Goal: Information Seeking & Learning: Learn about a topic

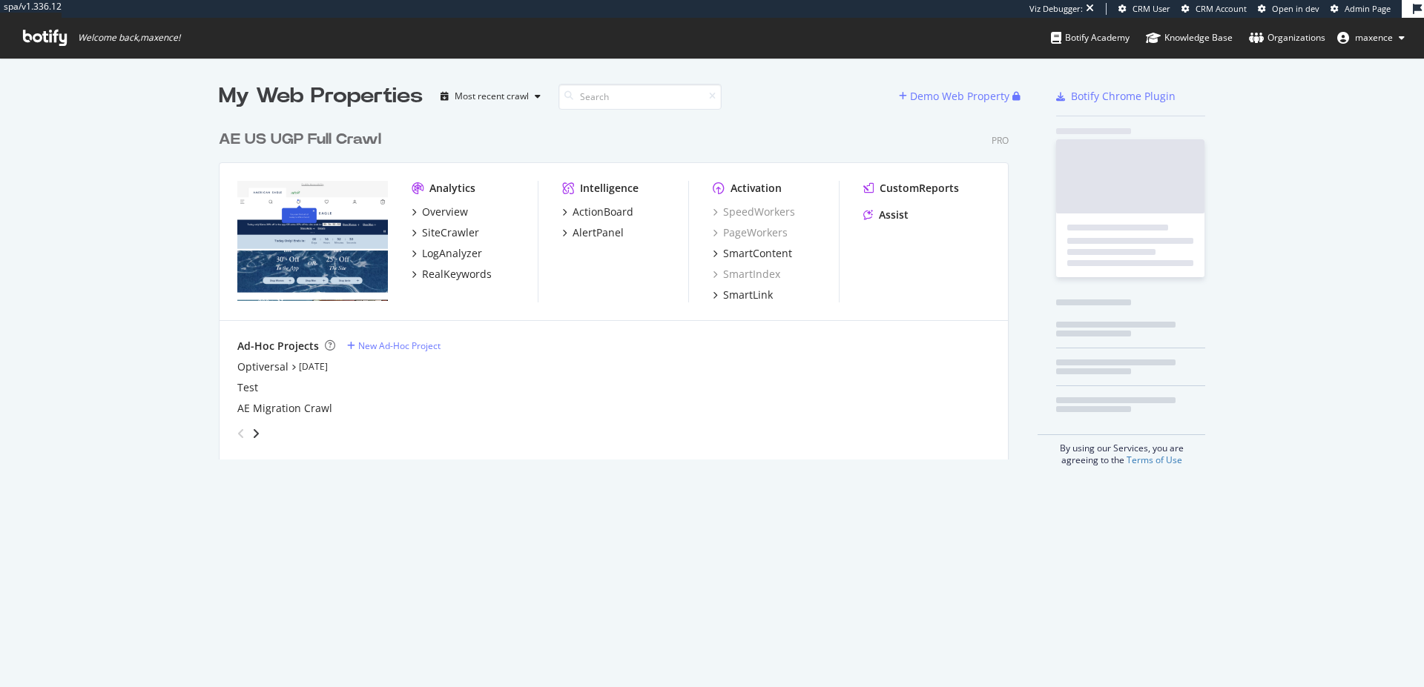
scroll to position [337, 790]
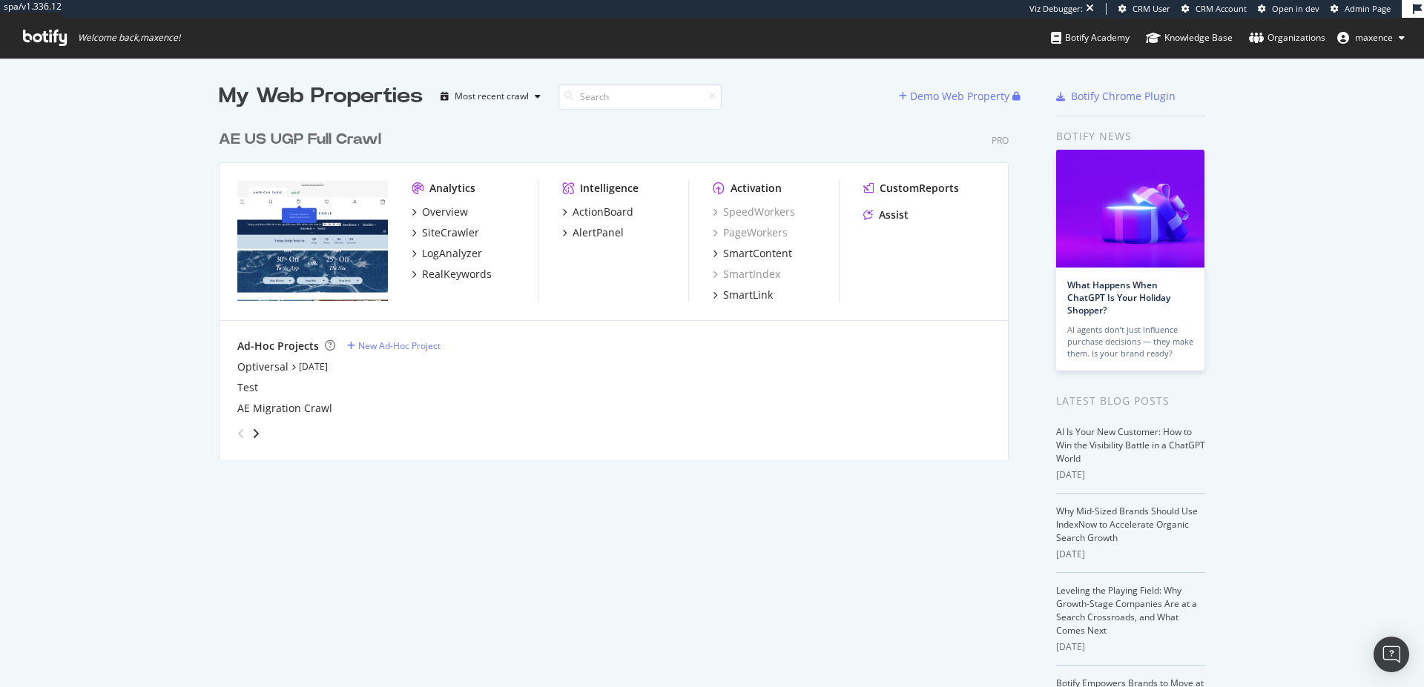
click at [336, 127] on div "AE US UGP Full Crawl Pro Analytics Overview SiteCrawler LogAnalyzer RealKeyword…" at bounding box center [620, 285] width 802 height 348
click at [322, 132] on div "AE US UGP Full Crawl" at bounding box center [300, 140] width 162 height 22
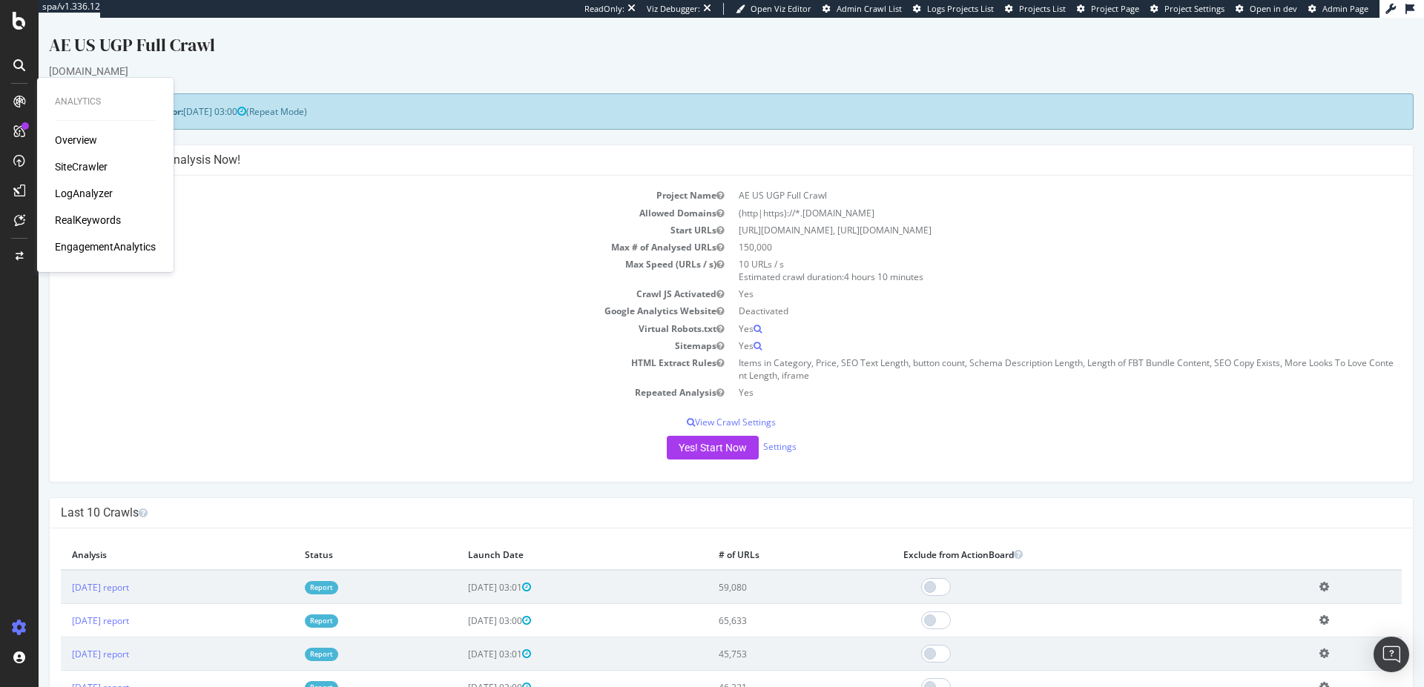
click at [96, 198] on div "LogAnalyzer" at bounding box center [84, 193] width 58 height 15
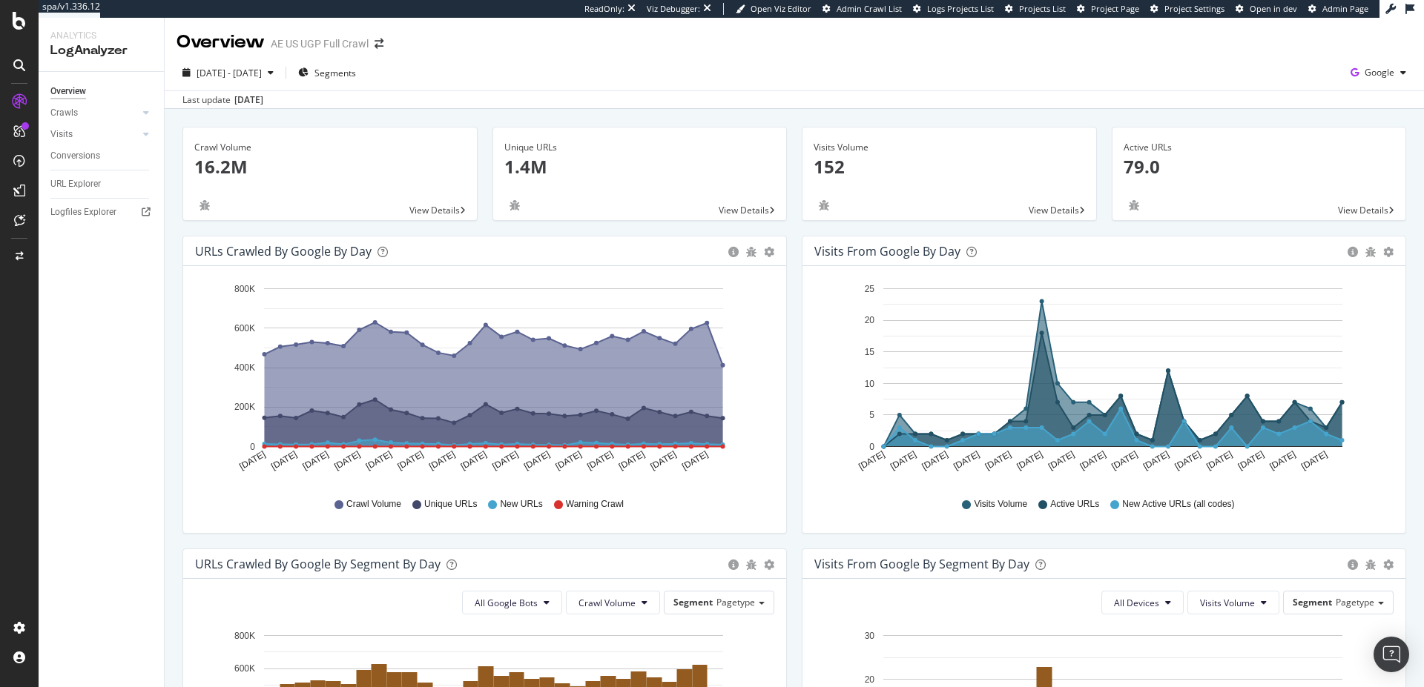
click at [113, 203] on div "Logfiles Explorer" at bounding box center [106, 213] width 113 height 22
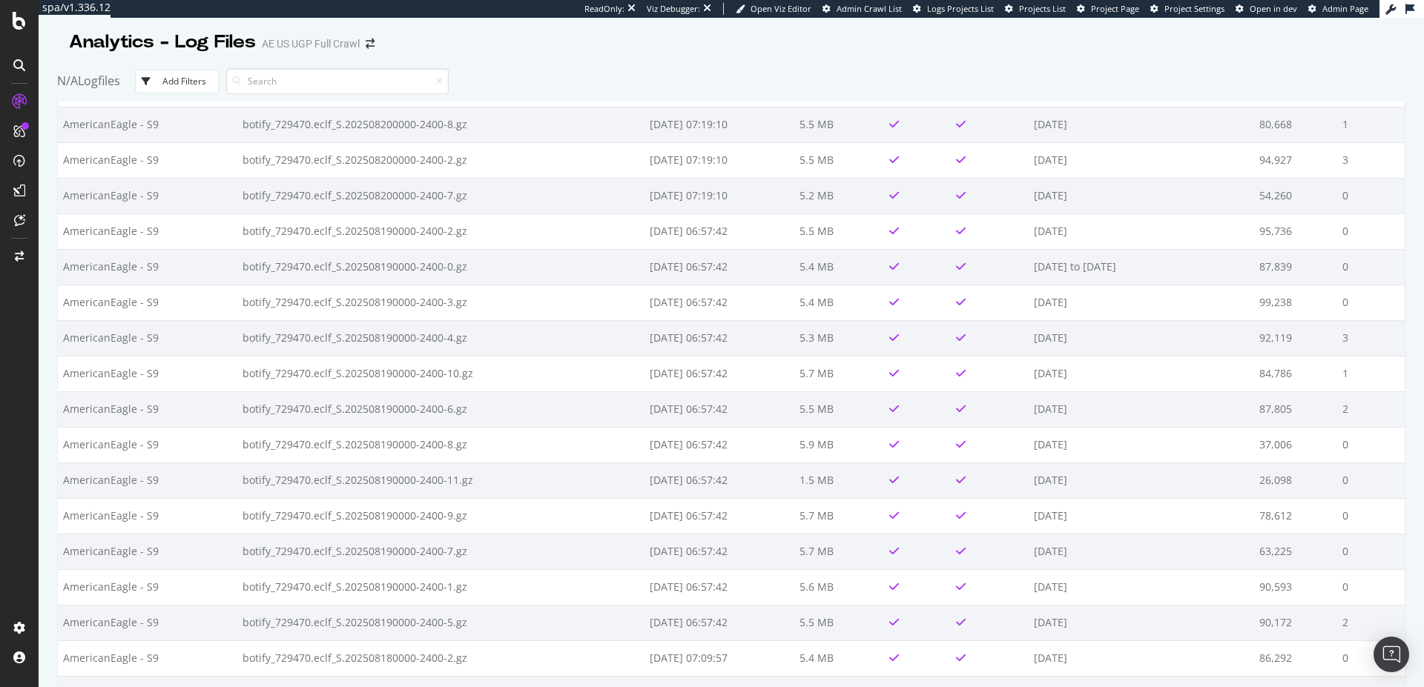
scroll to position [1922, 0]
